Goal: Check status

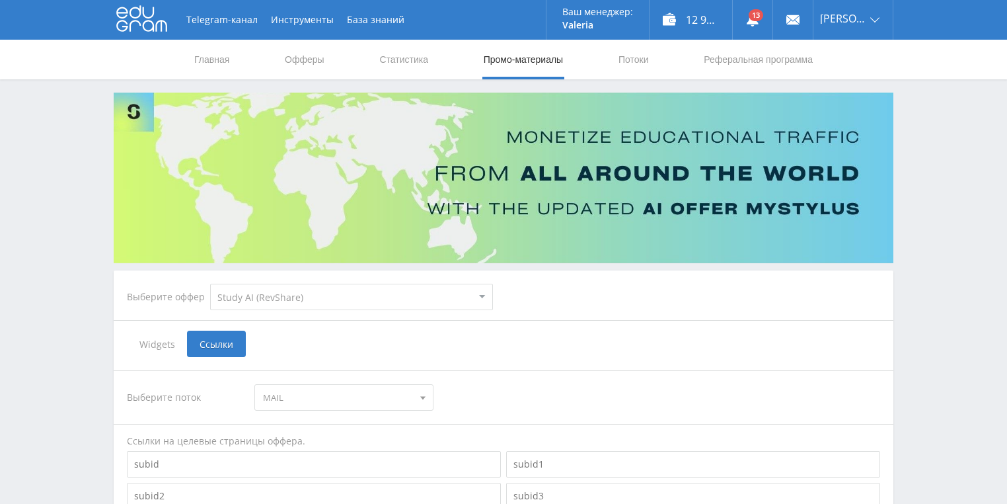
select select "376"
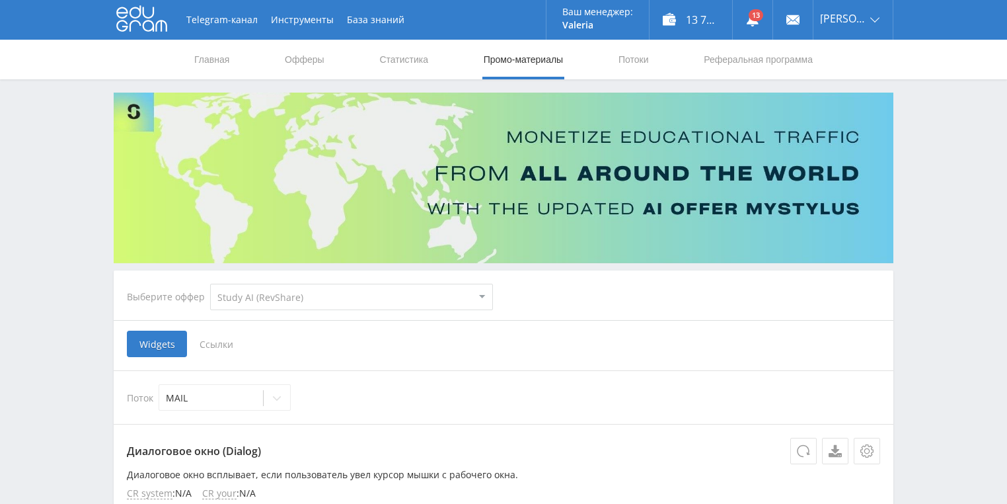
select select "376"
click at [313, 58] on link "Офферы" at bounding box center [305, 60] width 42 height 40
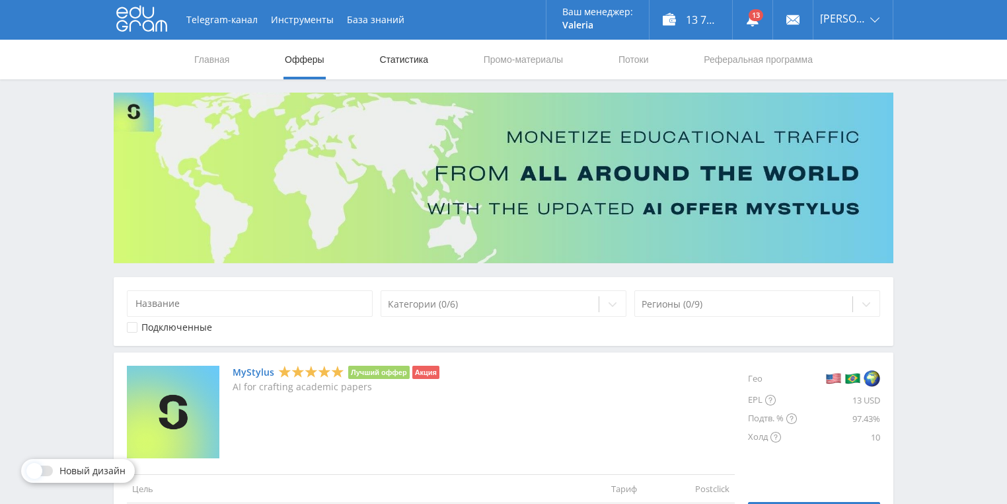
click at [405, 56] on link "Статистика" at bounding box center [404, 60] width 52 height 40
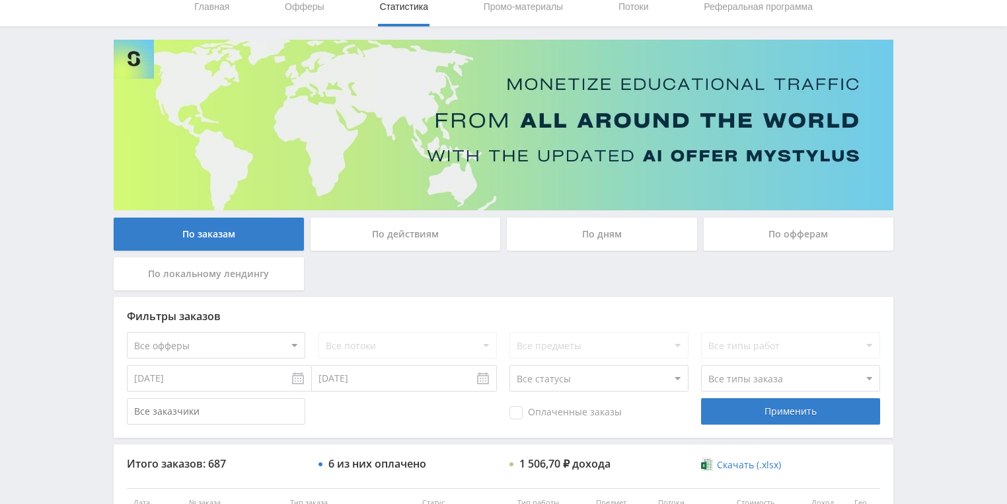
click at [425, 226] on div "По действиям" at bounding box center [406, 233] width 190 height 33
click at [0, 0] on input "По действиям" at bounding box center [0, 0] width 0 height 0
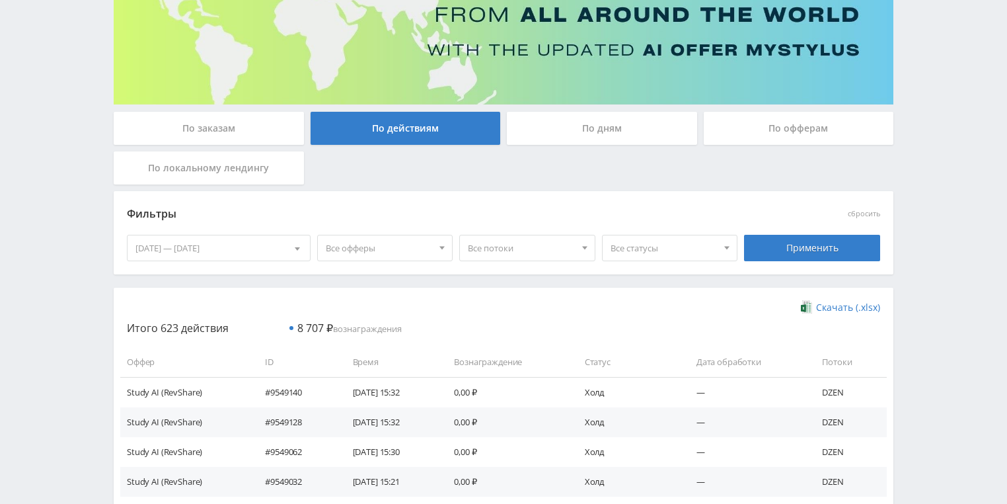
click at [588, 134] on div "По дням" at bounding box center [602, 128] width 190 height 33
click at [0, 0] on input "По дням" at bounding box center [0, 0] width 0 height 0
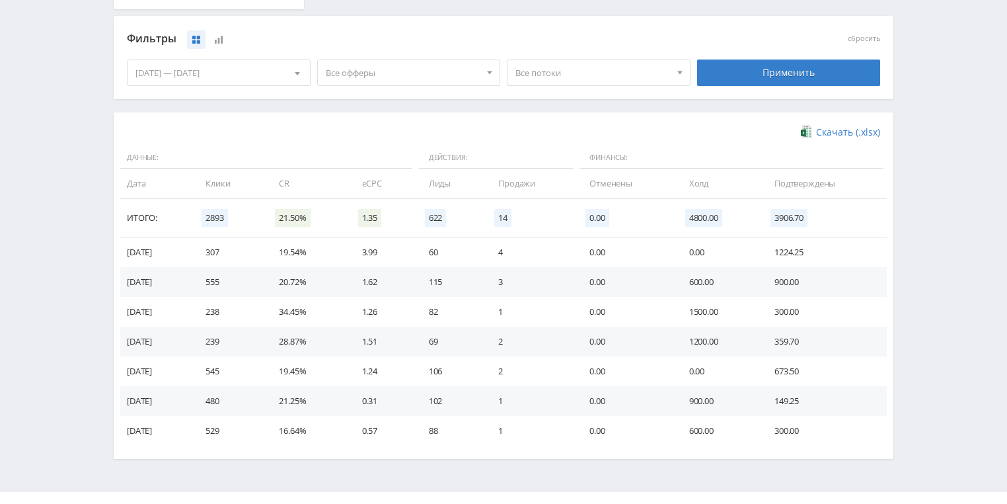
scroll to position [360, 0]
